Goal: Book appointment/travel/reservation

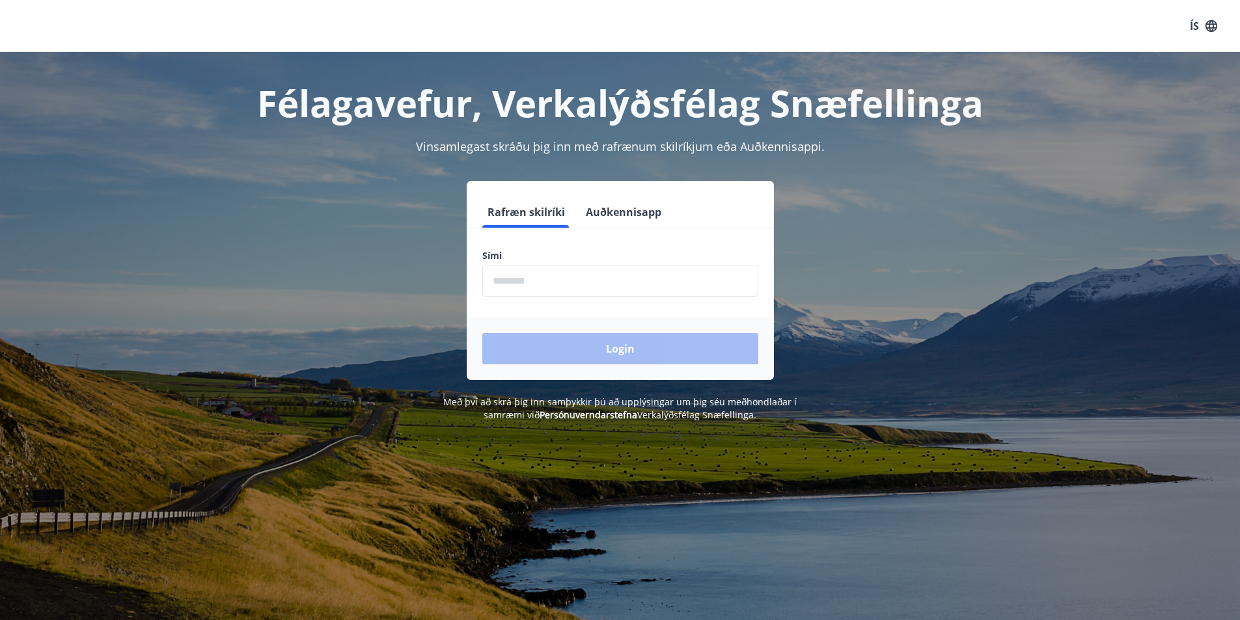
click at [529, 279] on input "phone" at bounding box center [620, 281] width 276 height 32
type input "********"
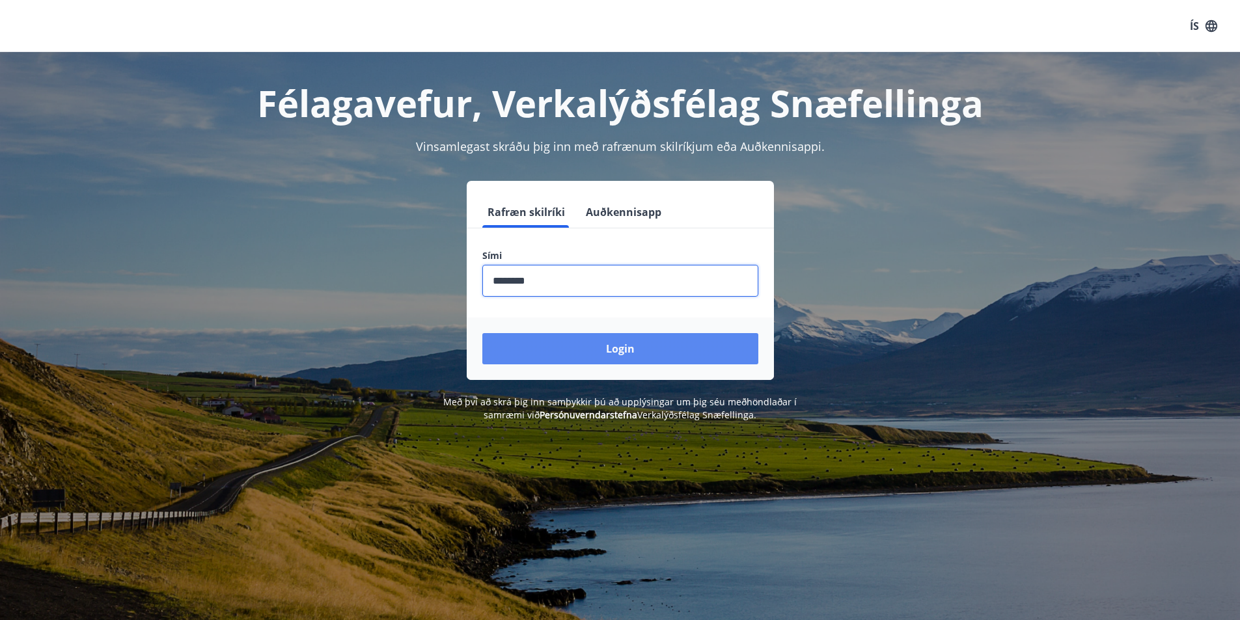
click at [598, 350] on button "Login" at bounding box center [620, 348] width 276 height 31
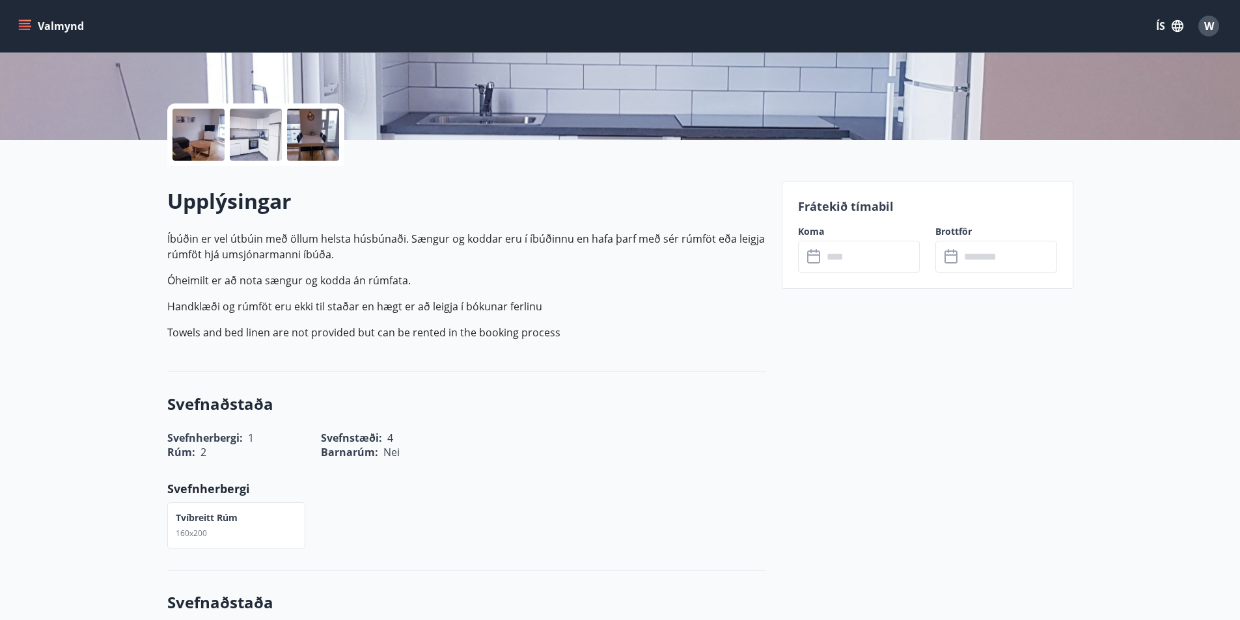
scroll to position [325, 0]
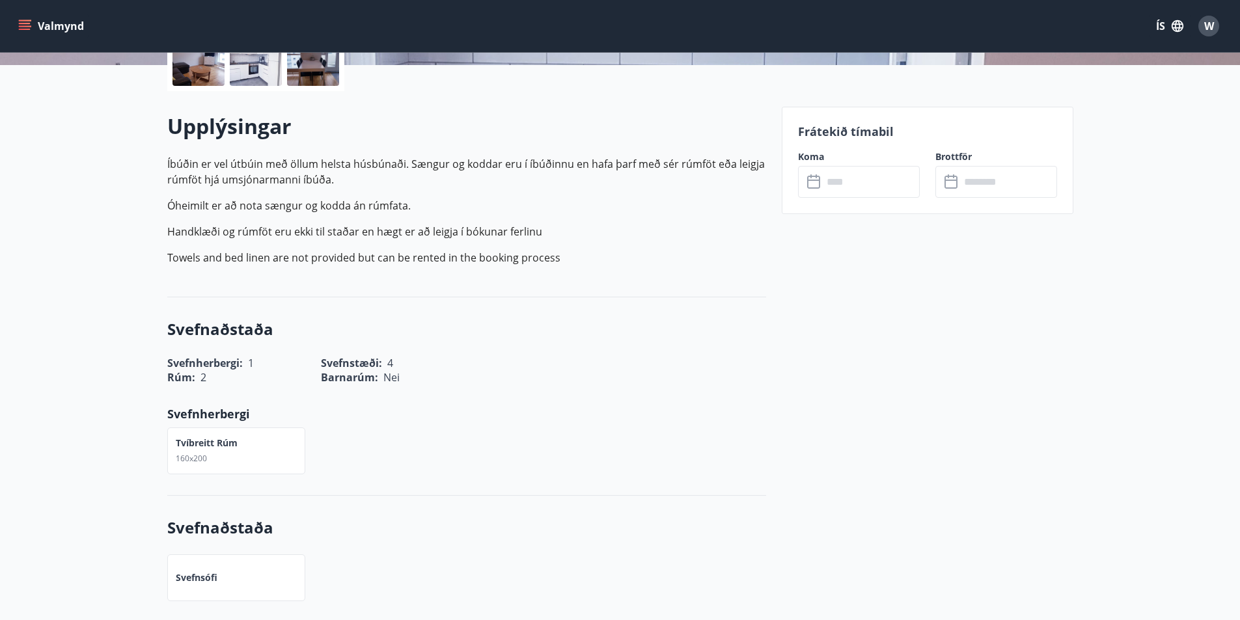
click at [810, 182] on icon at bounding box center [815, 182] width 16 height 16
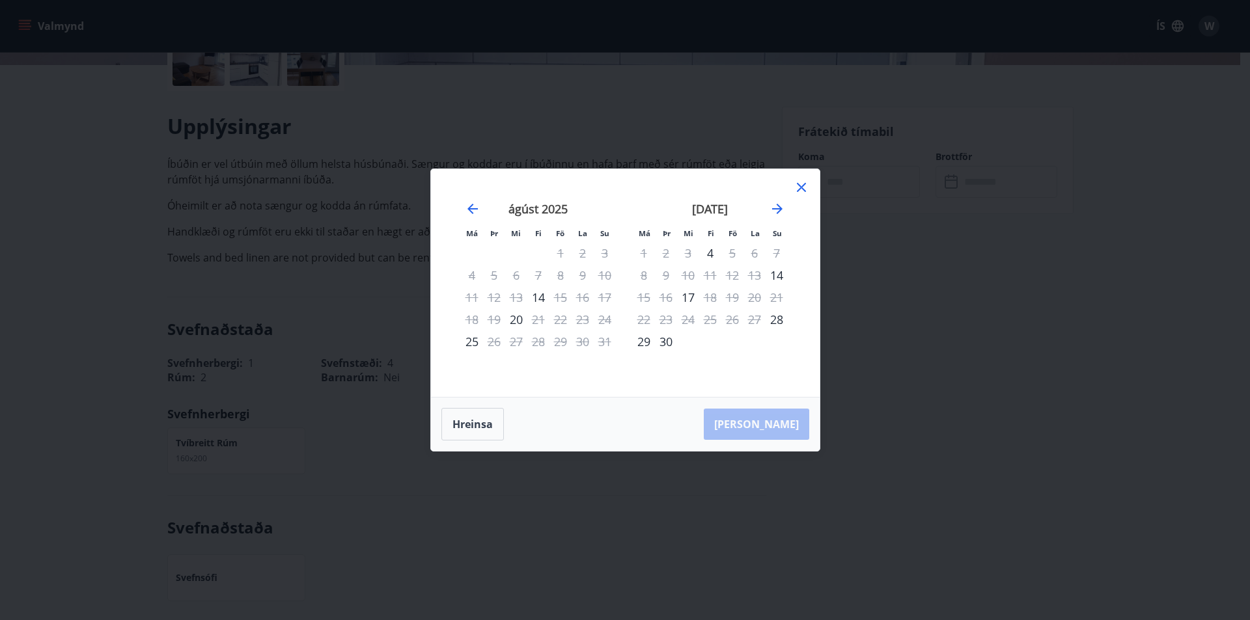
click at [801, 191] on icon at bounding box center [802, 188] width 16 height 16
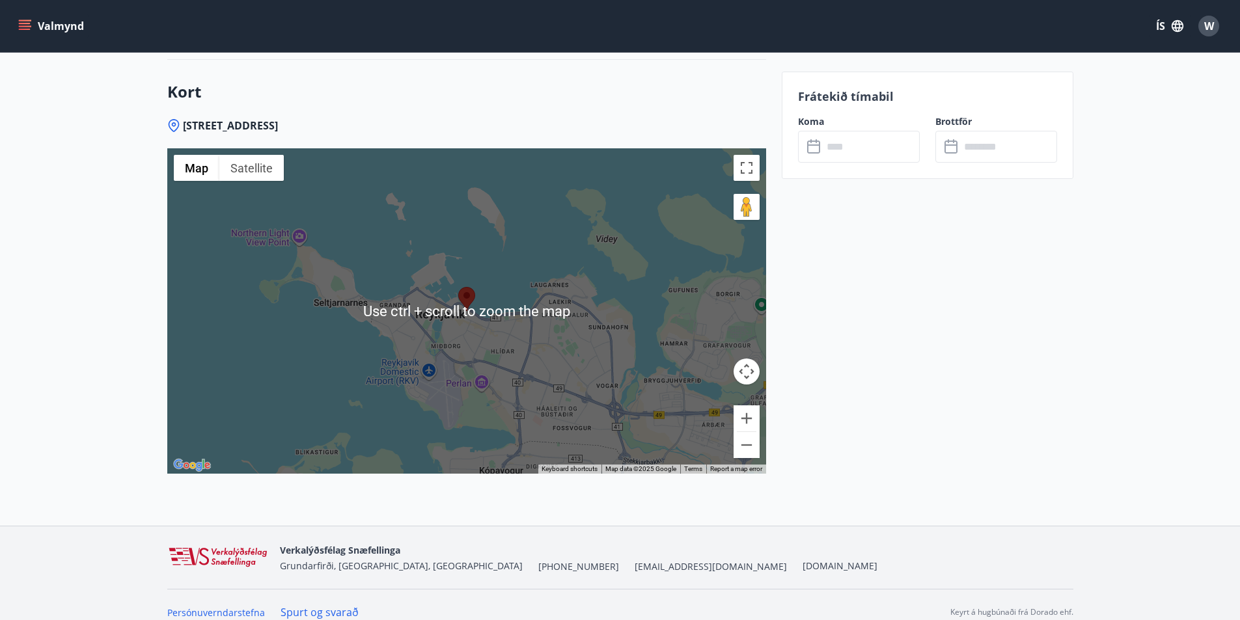
scroll to position [1627, 0]
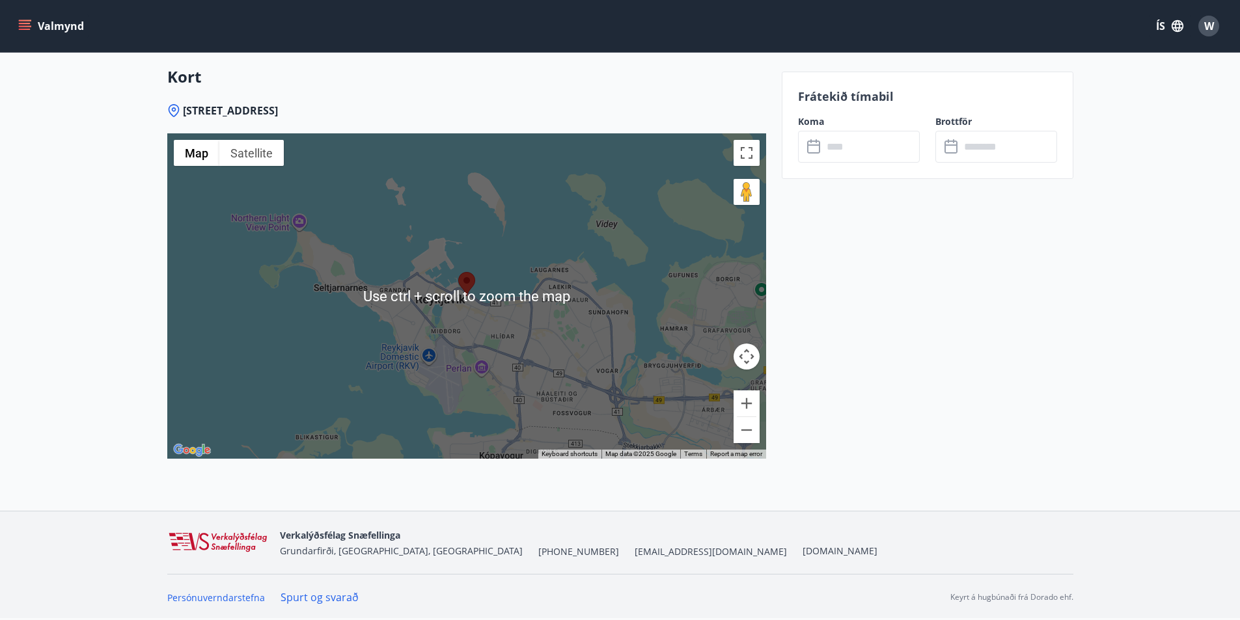
click at [21, 27] on icon "menu" at bounding box center [24, 26] width 13 height 13
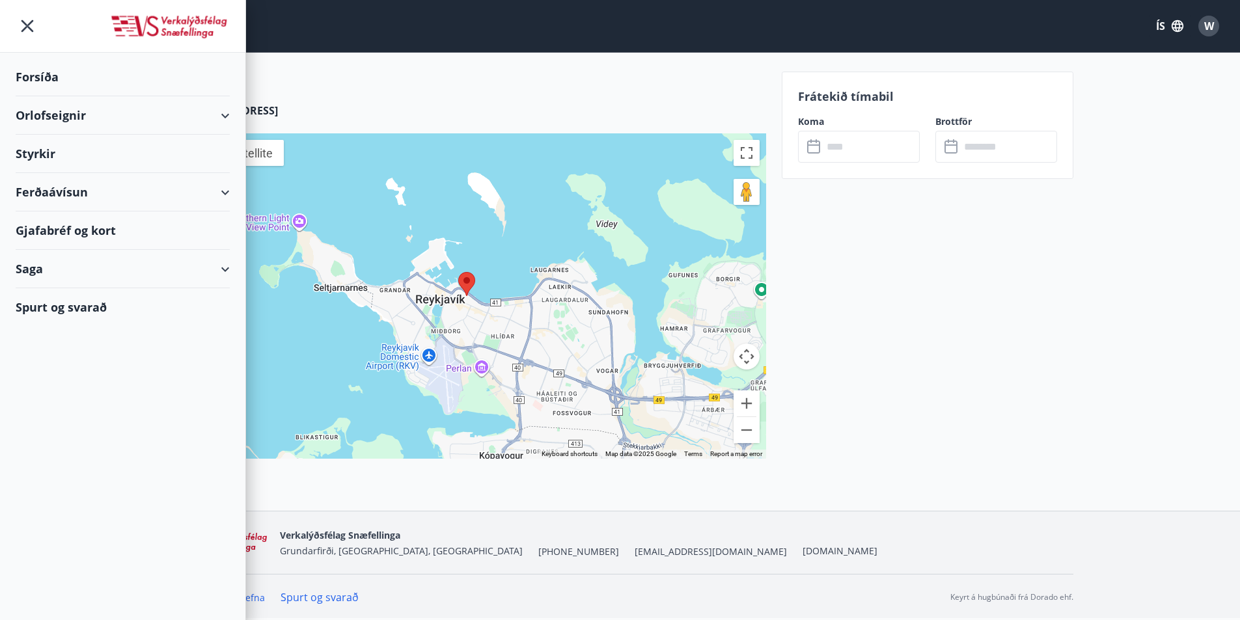
click at [79, 117] on div "Orlofseignir" at bounding box center [123, 115] width 214 height 38
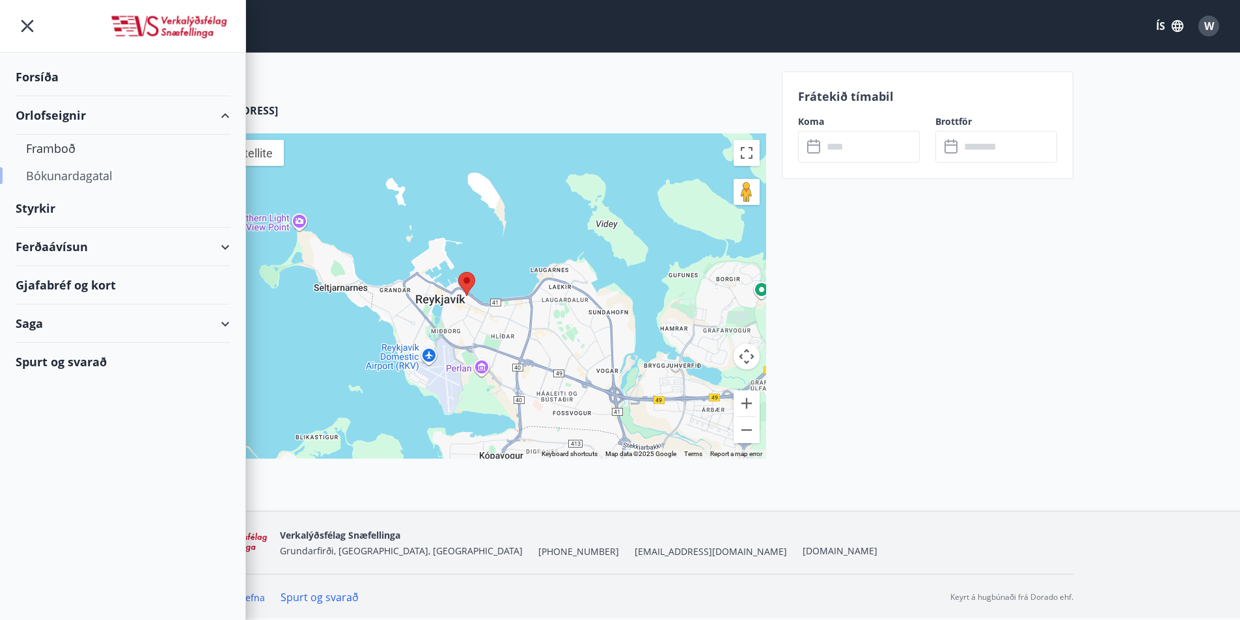
click at [72, 178] on div "Bókunardagatal" at bounding box center [122, 175] width 193 height 27
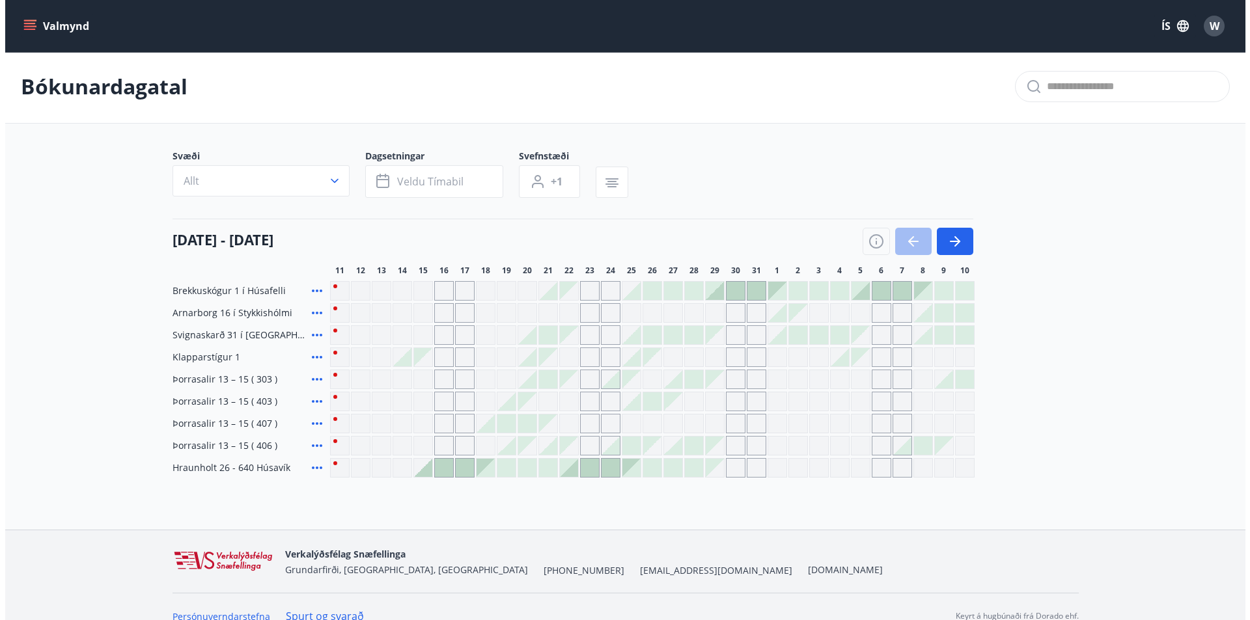
scroll to position [21, 0]
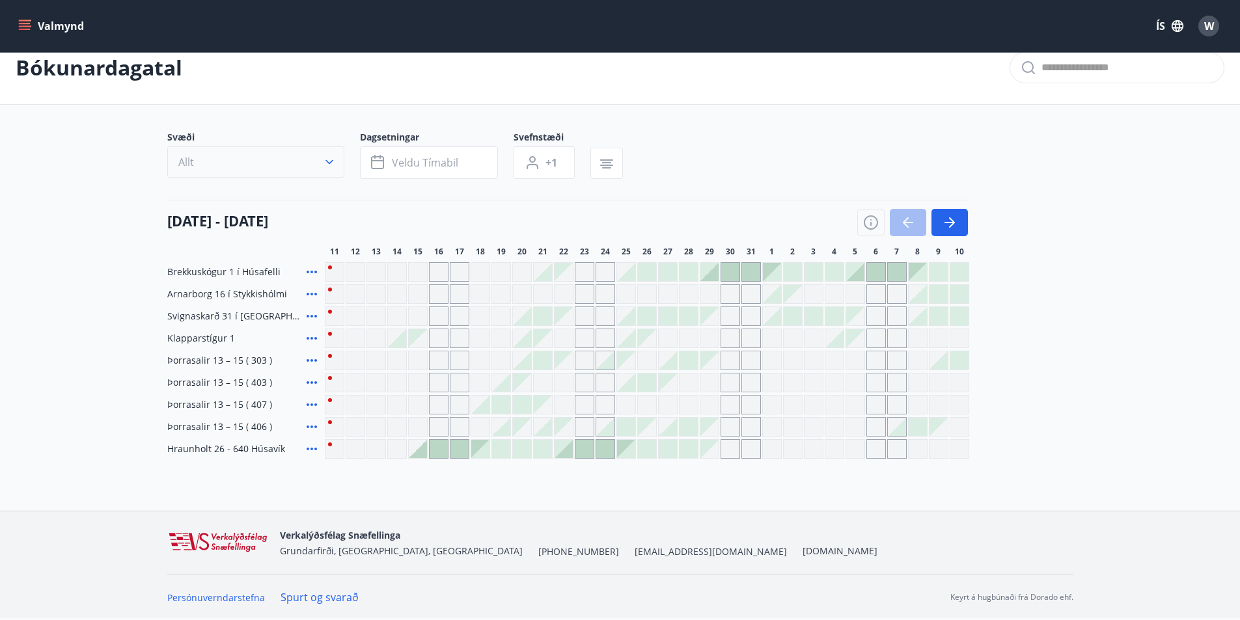
click at [337, 158] on button "Allt" at bounding box center [255, 161] width 177 height 31
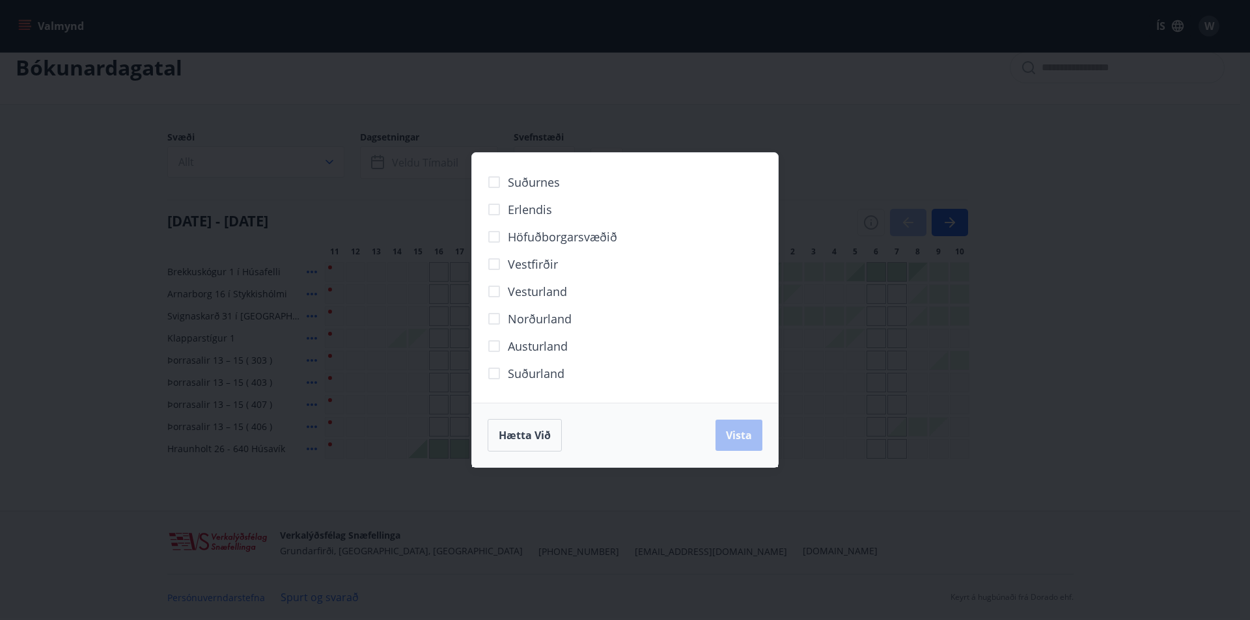
click at [508, 236] on span "Höfuðborgarsvæðið" at bounding box center [562, 236] width 109 height 17
click at [731, 437] on span "Vista" at bounding box center [739, 435] width 26 height 14
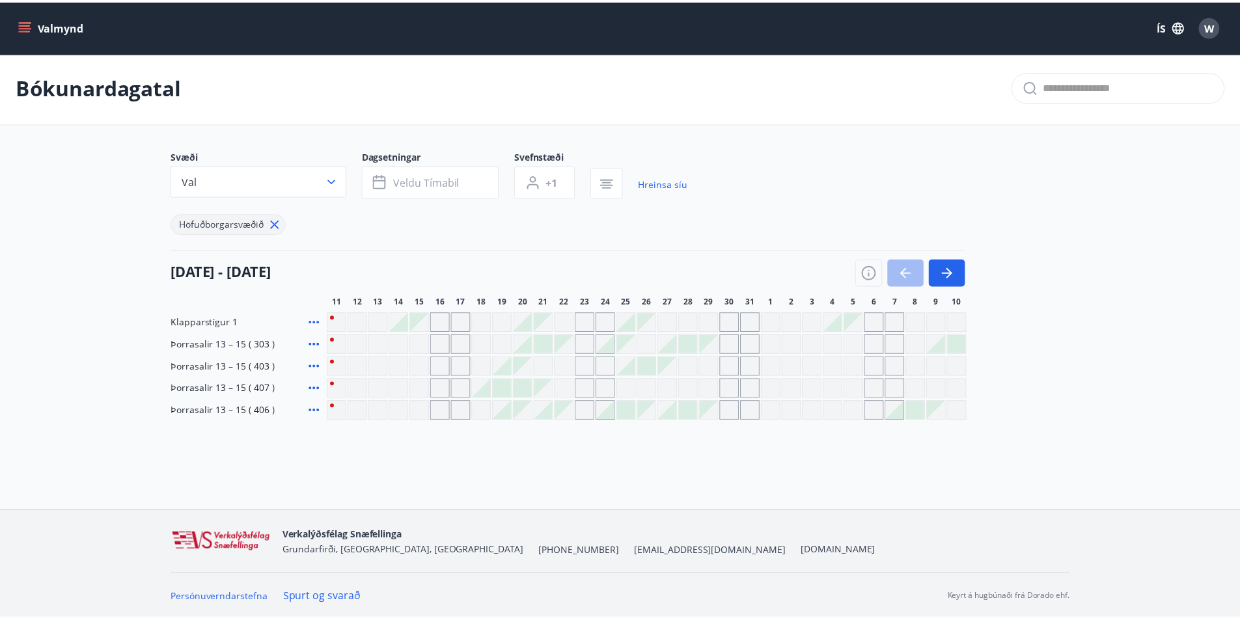
scroll to position [2, 0]
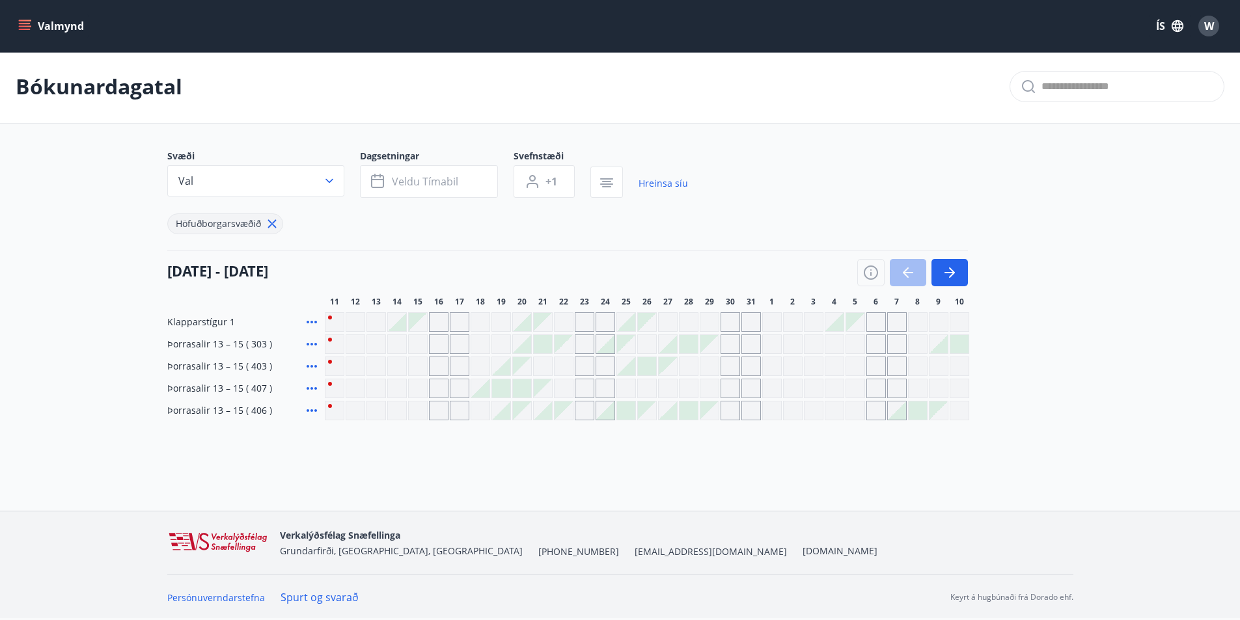
click at [309, 345] on icon at bounding box center [312, 345] width 16 height 16
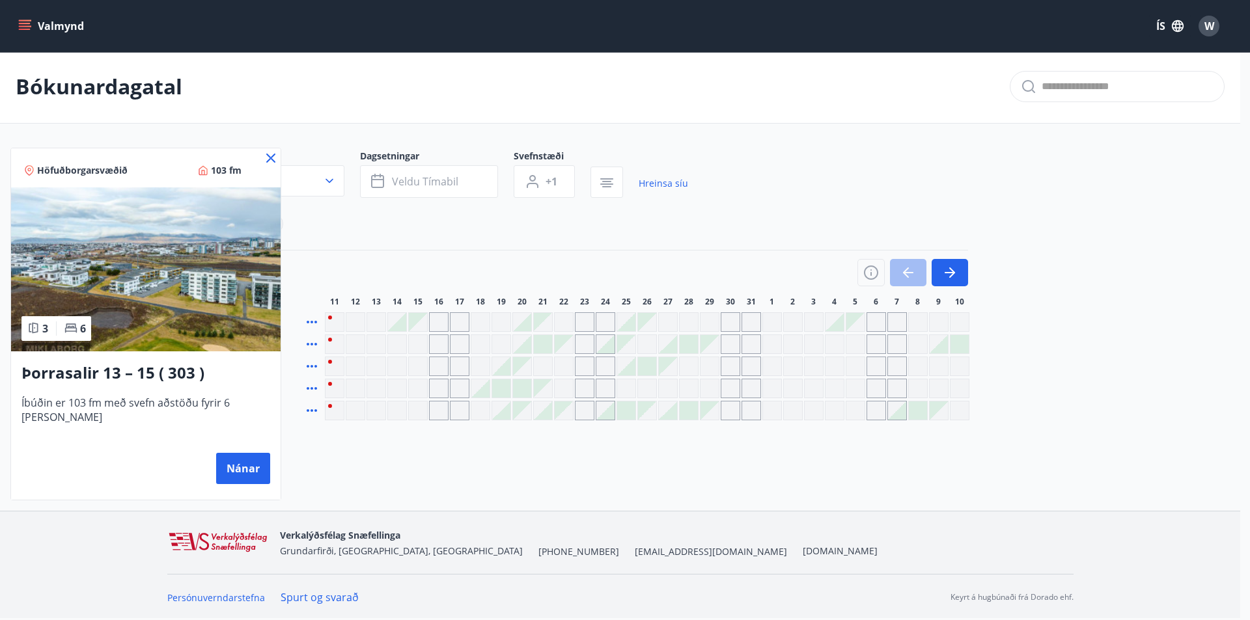
click at [352, 219] on div at bounding box center [625, 310] width 1250 height 620
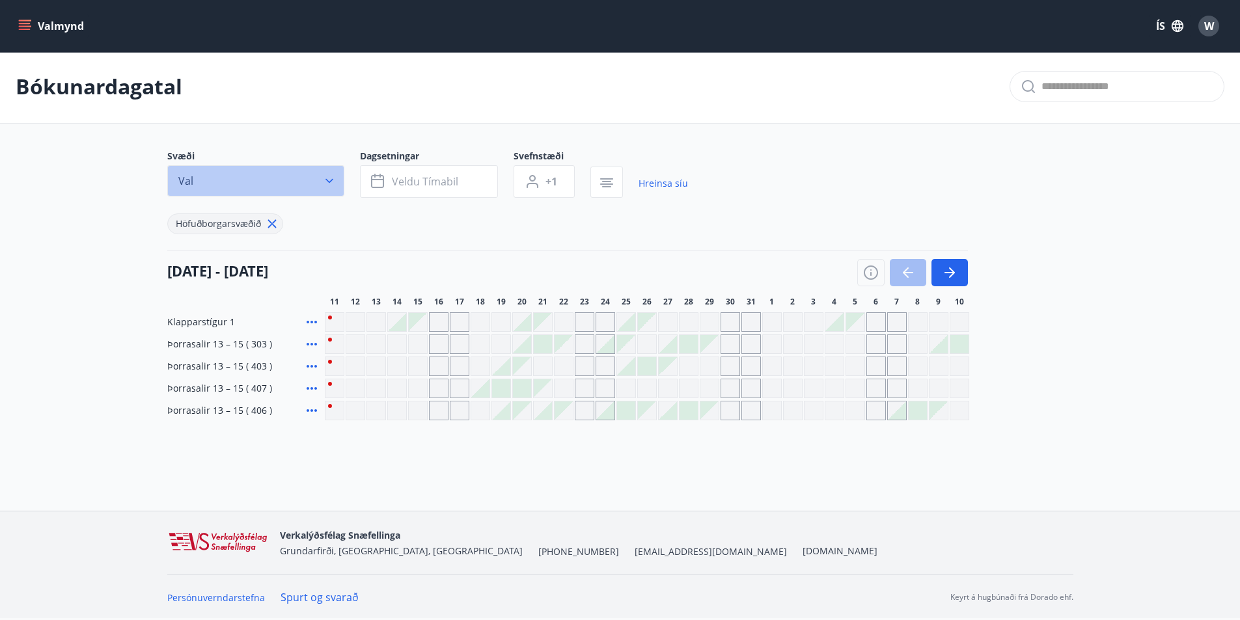
click at [325, 180] on icon "button" at bounding box center [329, 181] width 8 height 5
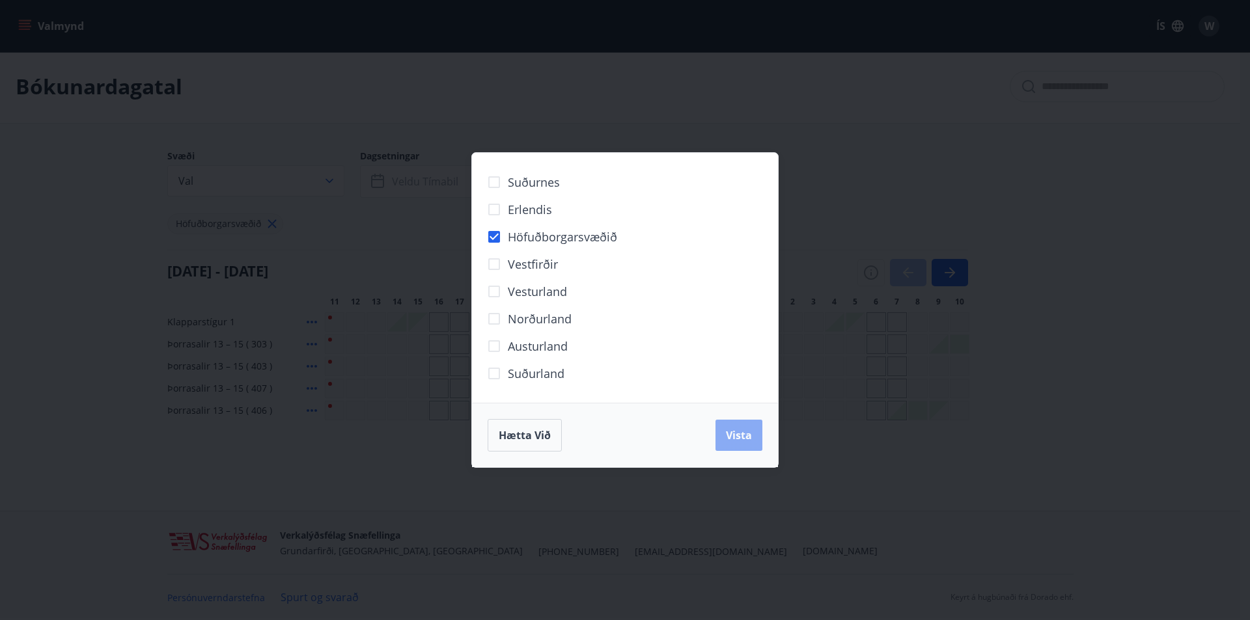
click at [749, 434] on span "Vista" at bounding box center [739, 435] width 26 height 14
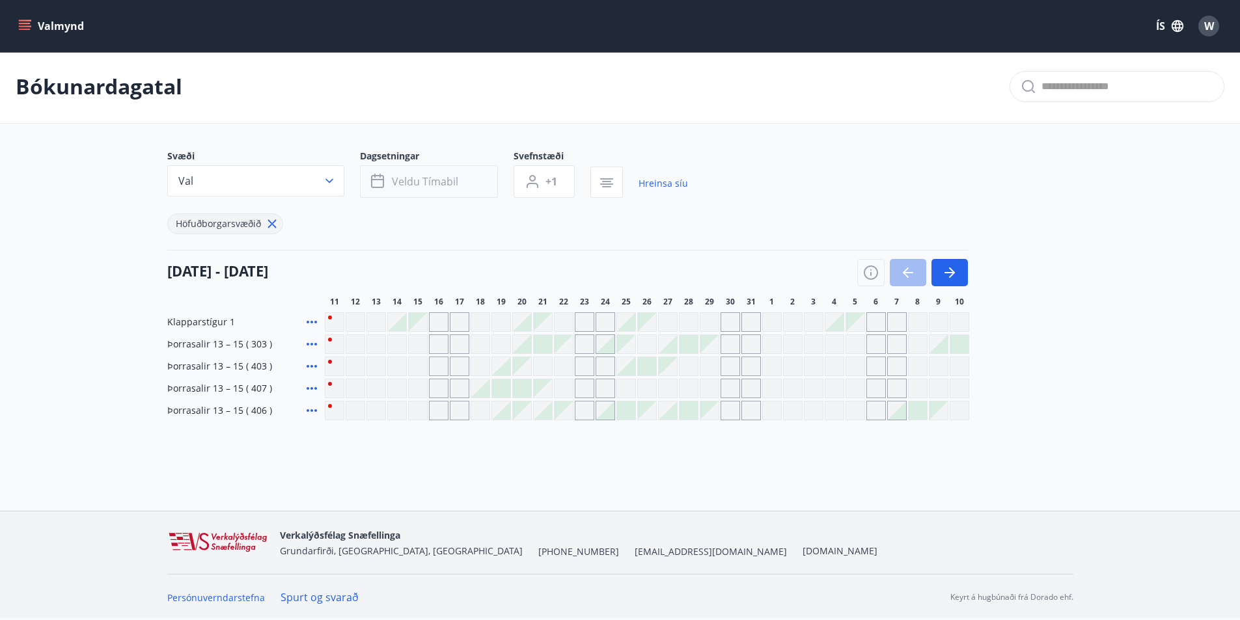
click at [417, 189] on button "Veldu tímabil" at bounding box center [429, 181] width 138 height 33
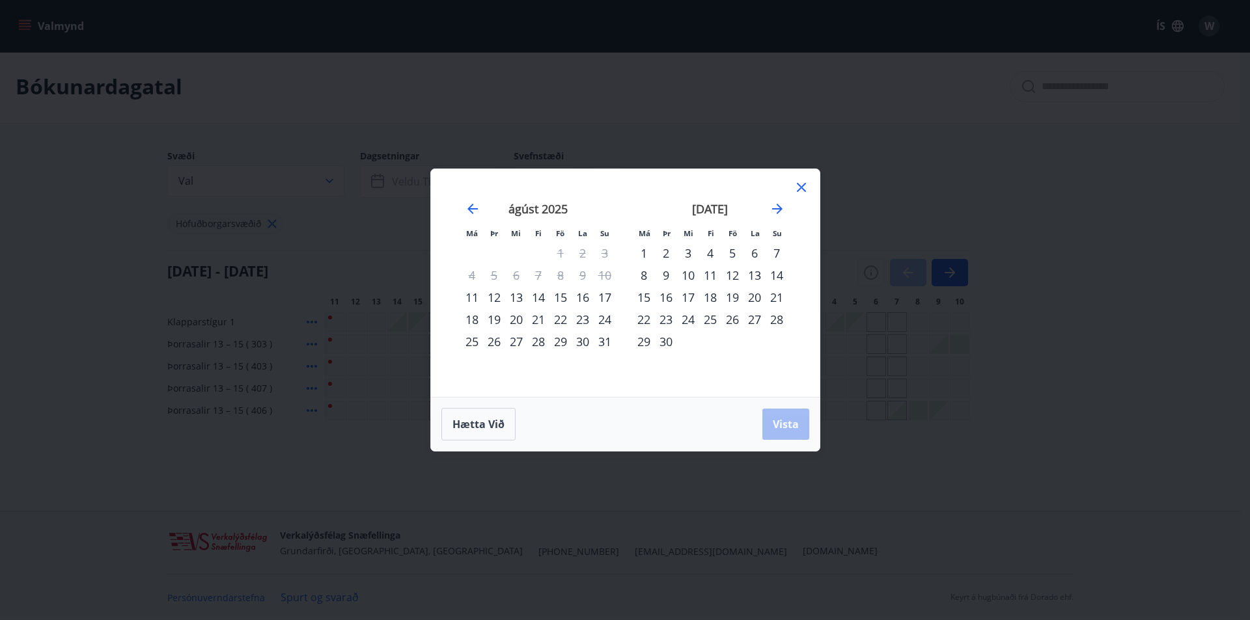
click at [729, 272] on div "12" at bounding box center [732, 275] width 22 height 22
click at [682, 299] on div "17" at bounding box center [688, 297] width 22 height 22
click at [781, 425] on span "Vista" at bounding box center [786, 424] width 26 height 14
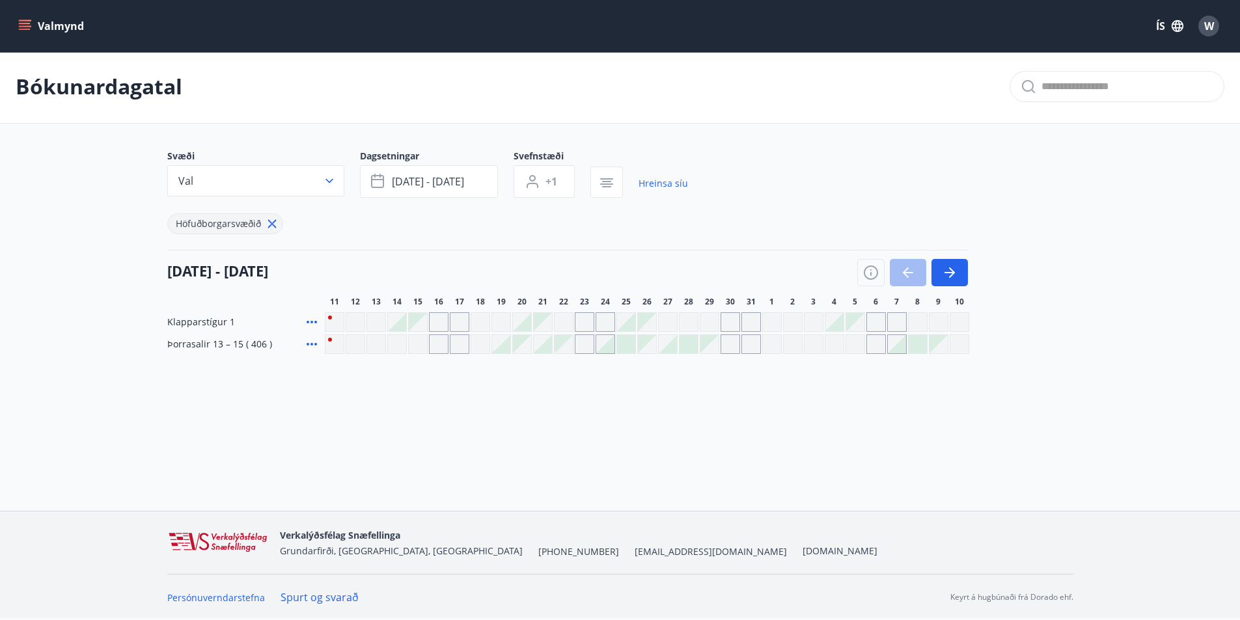
click at [352, 340] on div "Gráir dagar eru ekki bókanlegir" at bounding box center [356, 345] width 20 height 20
click at [189, 383] on div "Bókunardagatal Svæði Val Dagsetningar sep 12 - sep 17 Svefnstæði +1 Hreinsa síu…" at bounding box center [620, 228] width 1240 height 356
click at [359, 316] on div "Gráir dagar eru ekki bókanlegir" at bounding box center [356, 322] width 20 height 20
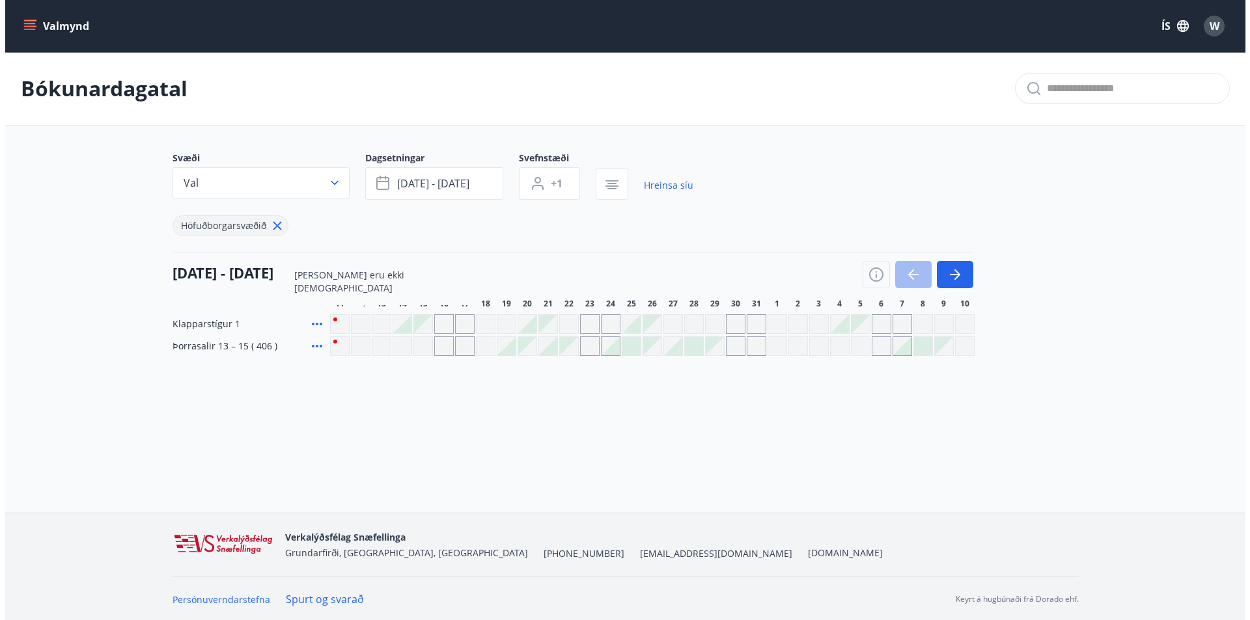
scroll to position [2, 0]
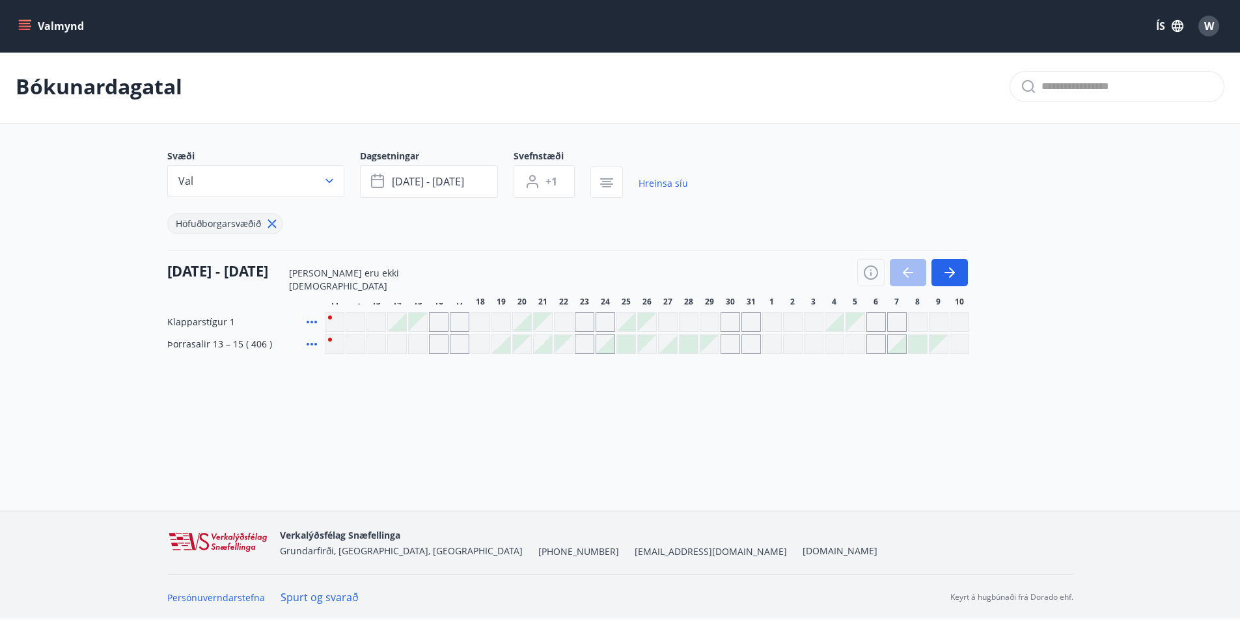
click at [1206, 30] on span "W" at bounding box center [1209, 26] width 10 height 14
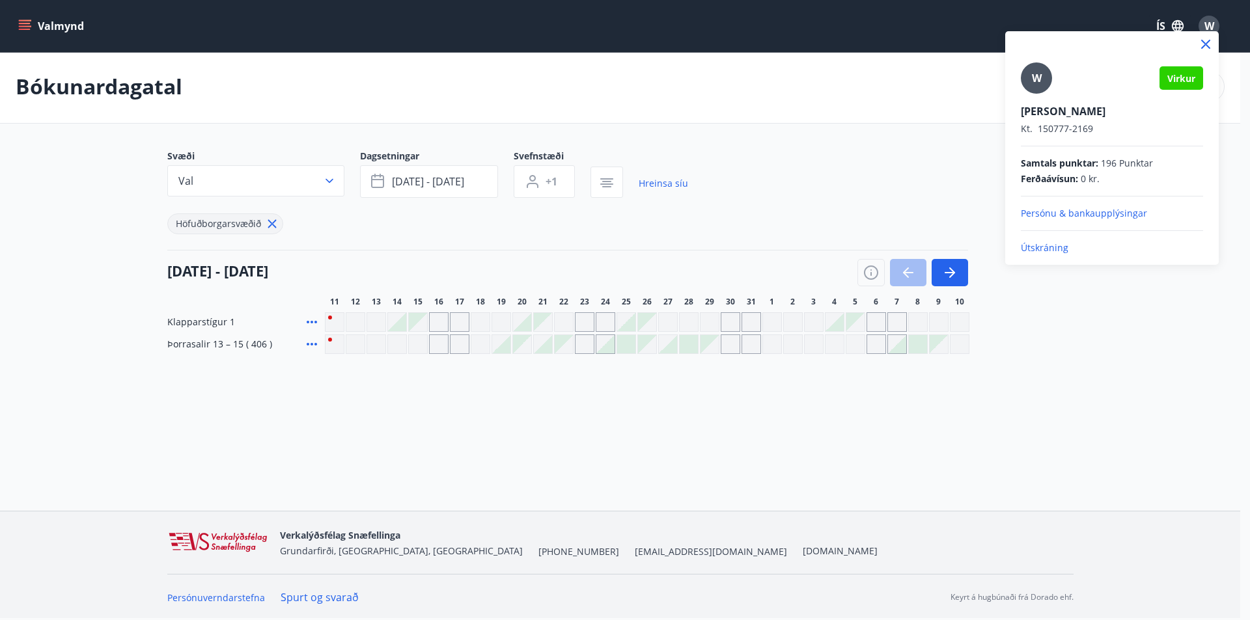
click at [1044, 242] on p "Útskráning" at bounding box center [1112, 248] width 182 height 13
